Goal: Communication & Community: Answer question/provide support

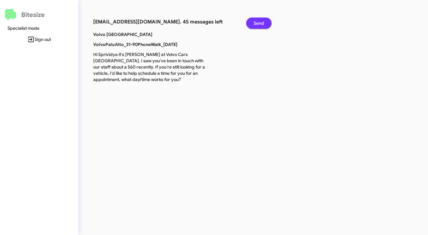
click at [260, 20] on span "Send" at bounding box center [258, 23] width 10 height 11
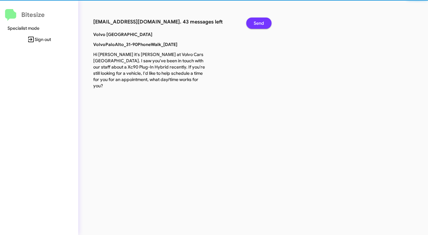
click at [260, 20] on span "Send" at bounding box center [258, 23] width 10 height 11
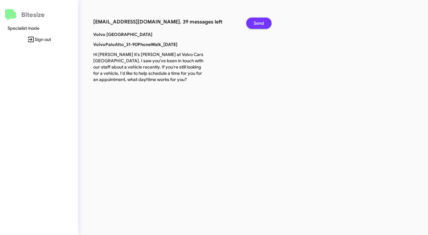
click at [260, 20] on span "Send" at bounding box center [258, 23] width 10 height 11
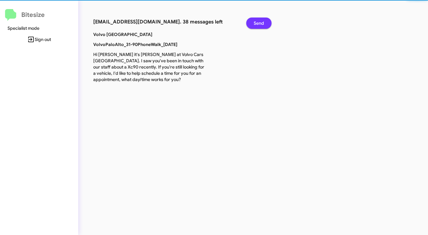
click at [260, 20] on span "Send" at bounding box center [258, 23] width 10 height 11
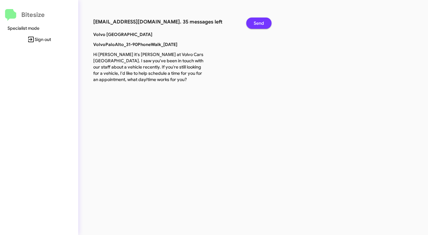
click at [260, 20] on span "Send" at bounding box center [258, 23] width 10 height 11
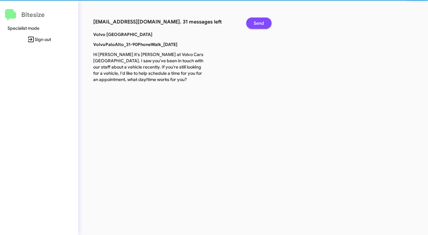
click at [260, 20] on span "Send" at bounding box center [258, 23] width 10 height 11
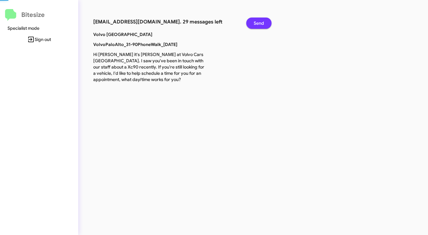
click at [260, 20] on span "Send" at bounding box center [258, 23] width 10 height 11
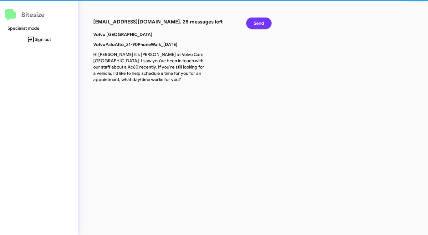
click at [260, 20] on span "Send" at bounding box center [258, 23] width 10 height 11
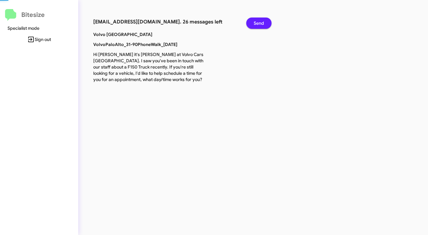
click at [260, 20] on span "Send" at bounding box center [258, 23] width 10 height 11
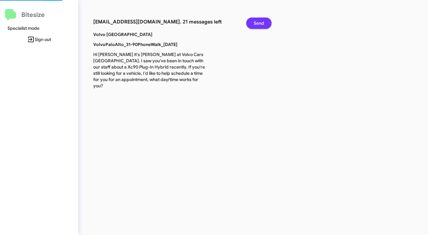
click at [260, 20] on span "Send" at bounding box center [258, 23] width 10 height 11
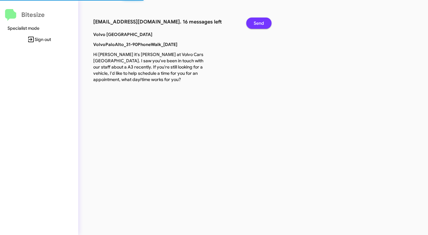
click at [260, 20] on span "Send" at bounding box center [258, 23] width 10 height 11
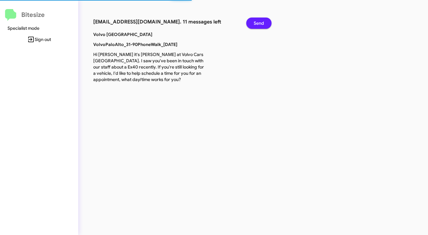
click at [260, 20] on span "Send" at bounding box center [258, 23] width 10 height 11
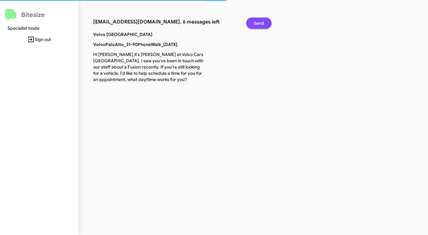
click at [260, 20] on span "Send" at bounding box center [258, 23] width 10 height 11
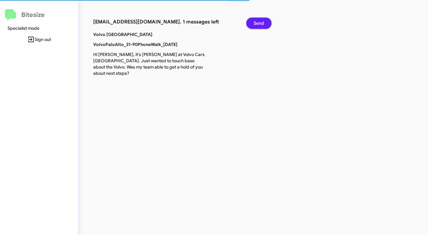
click at [259, 21] on span "Send" at bounding box center [258, 23] width 10 height 11
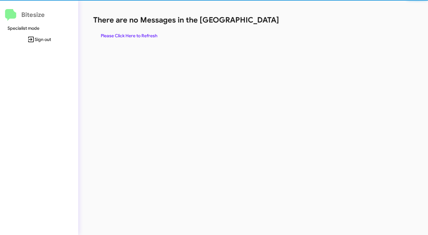
click at [258, 23] on h1 "There are no Messages in the [GEOGRAPHIC_DATA]" at bounding box center [223, 20] width 261 height 10
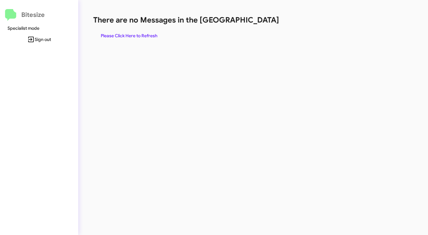
click at [136, 38] on span "Please Click Here to Refresh" at bounding box center [129, 35] width 57 height 11
click at [137, 38] on span "Please Click Here to Refresh" at bounding box center [129, 35] width 57 height 11
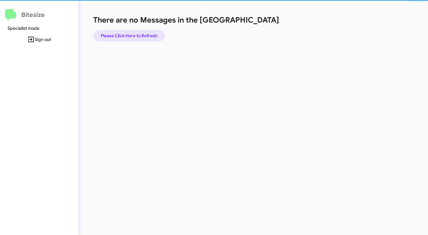
click at [137, 38] on span "Please Click Here to Refresh" at bounding box center [129, 35] width 57 height 11
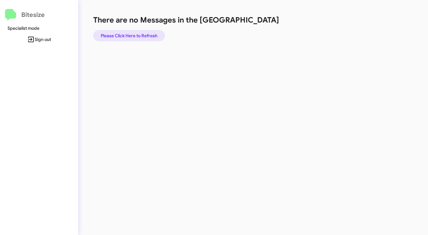
click at [137, 38] on span "Please Click Here to Refresh" at bounding box center [129, 35] width 57 height 11
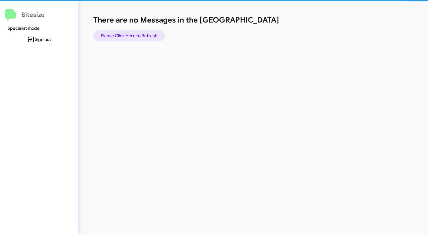
click at [137, 38] on span "Please Click Here to Refresh" at bounding box center [129, 35] width 57 height 11
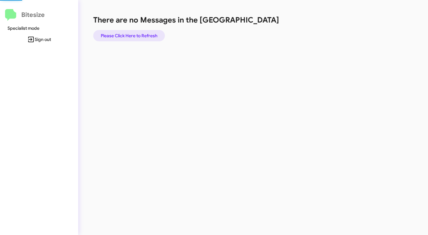
click at [137, 38] on span "Please Click Here to Refresh" at bounding box center [129, 35] width 57 height 11
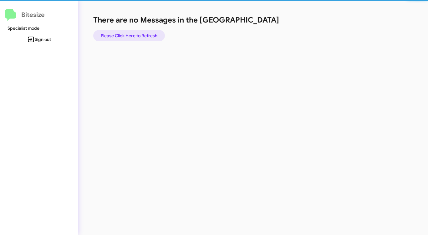
click at [137, 38] on span "Please Click Here to Refresh" at bounding box center [129, 35] width 57 height 11
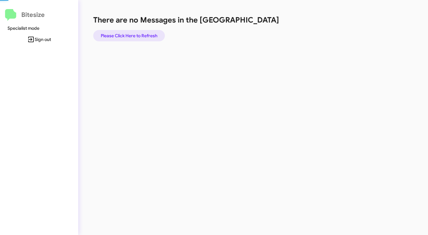
click at [137, 38] on span "Please Click Here to Refresh" at bounding box center [129, 35] width 57 height 11
